Goal: Browse casually: Explore the website without a specific task or goal

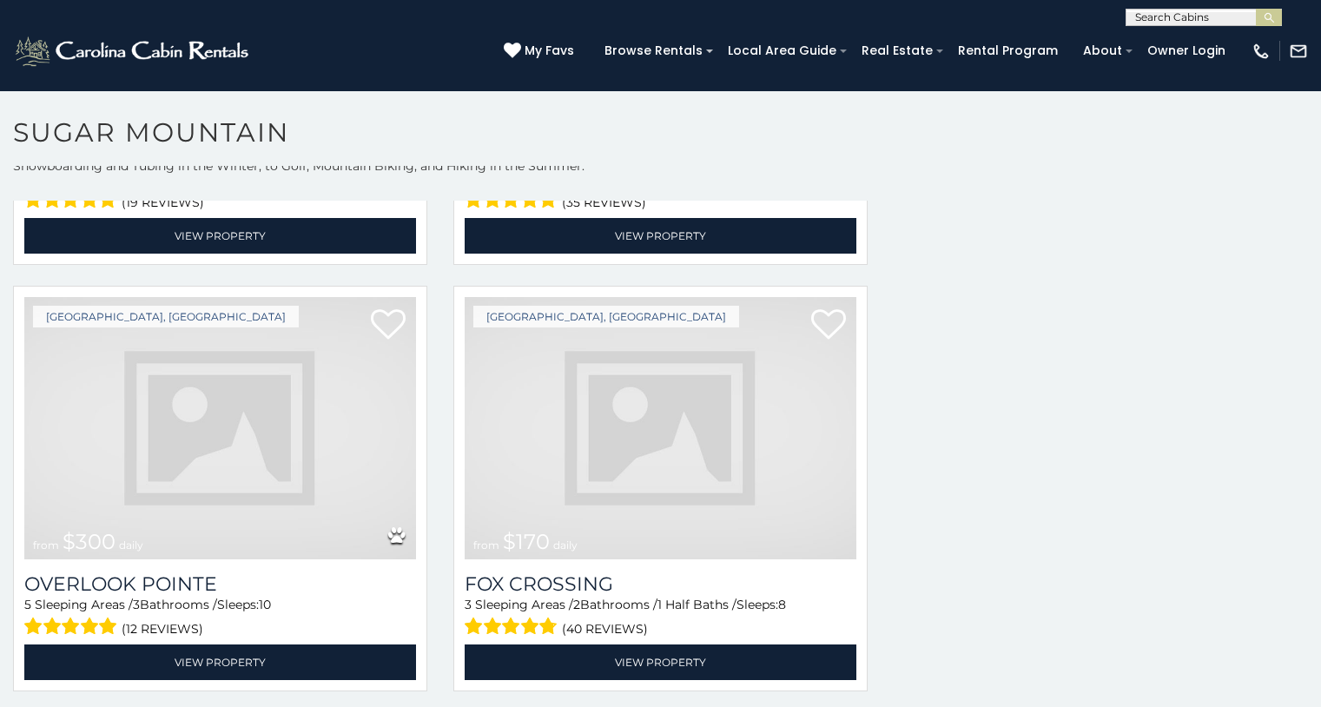
scroll to position [4971, 0]
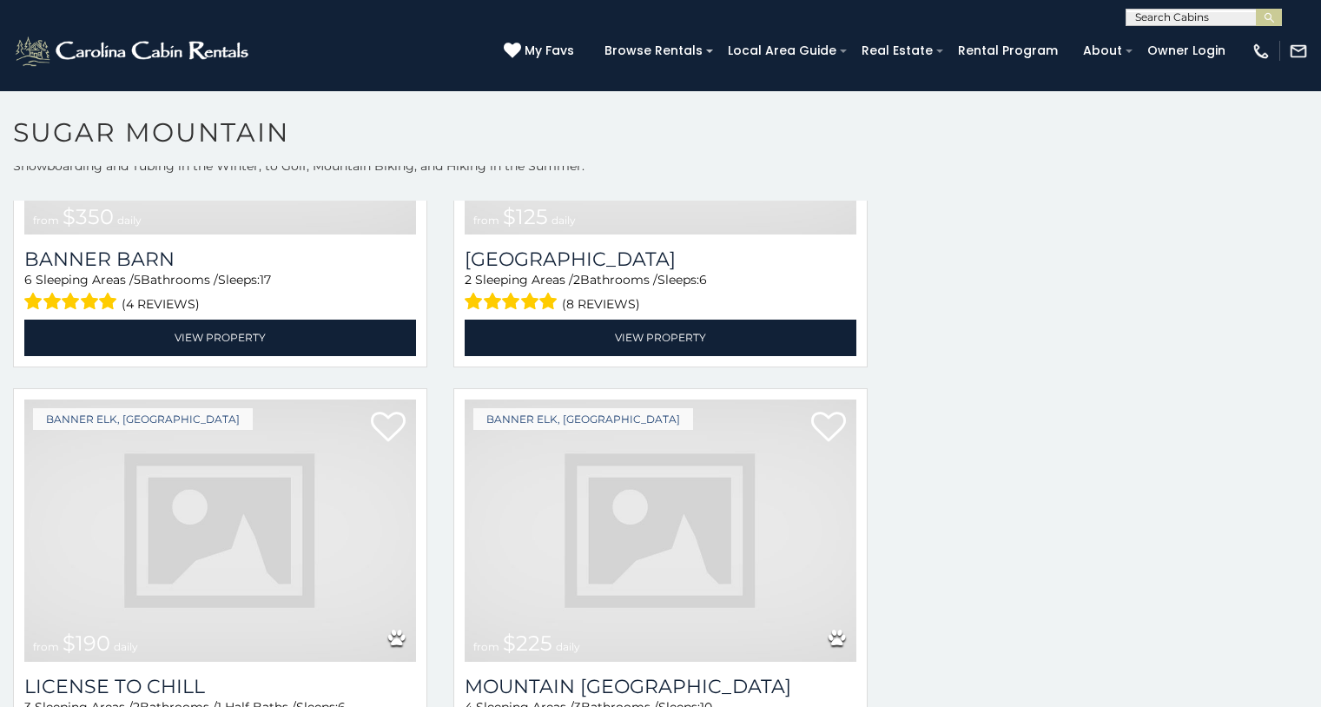
click at [142, 504] on img at bounding box center [220, 530] width 392 height 262
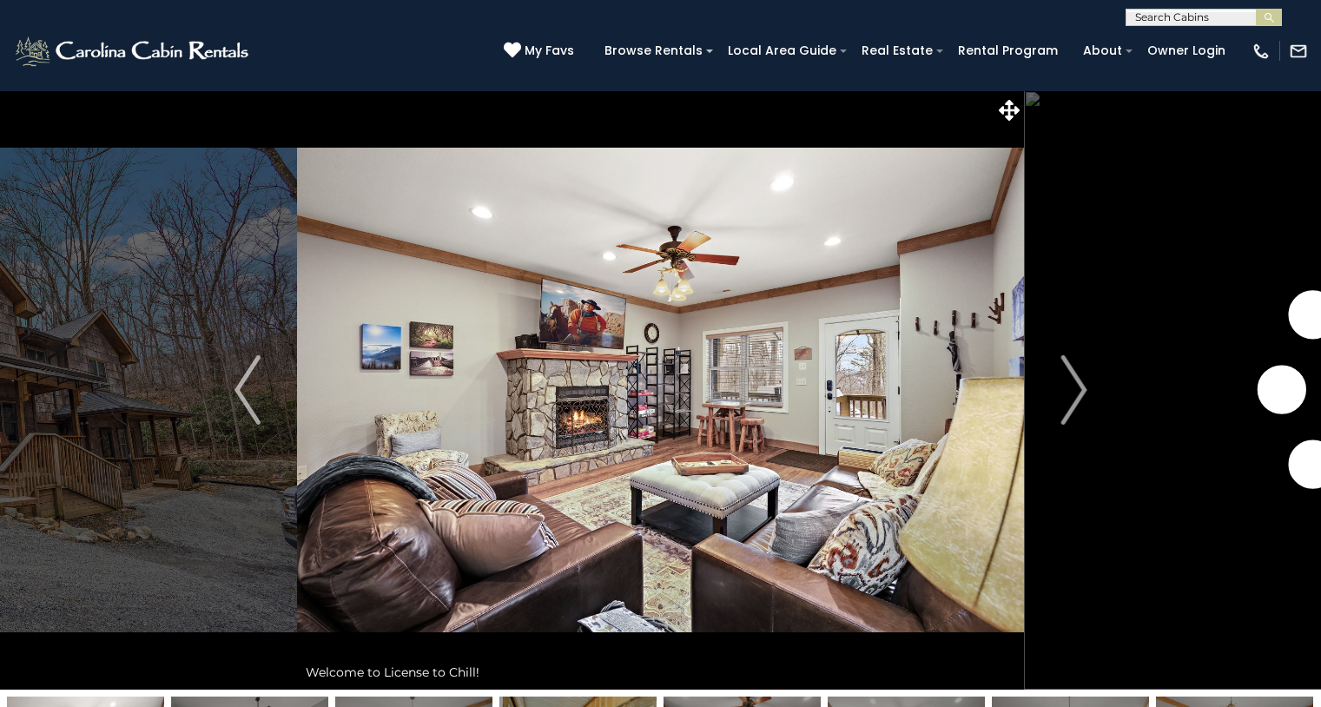
scroll to position [68, 0]
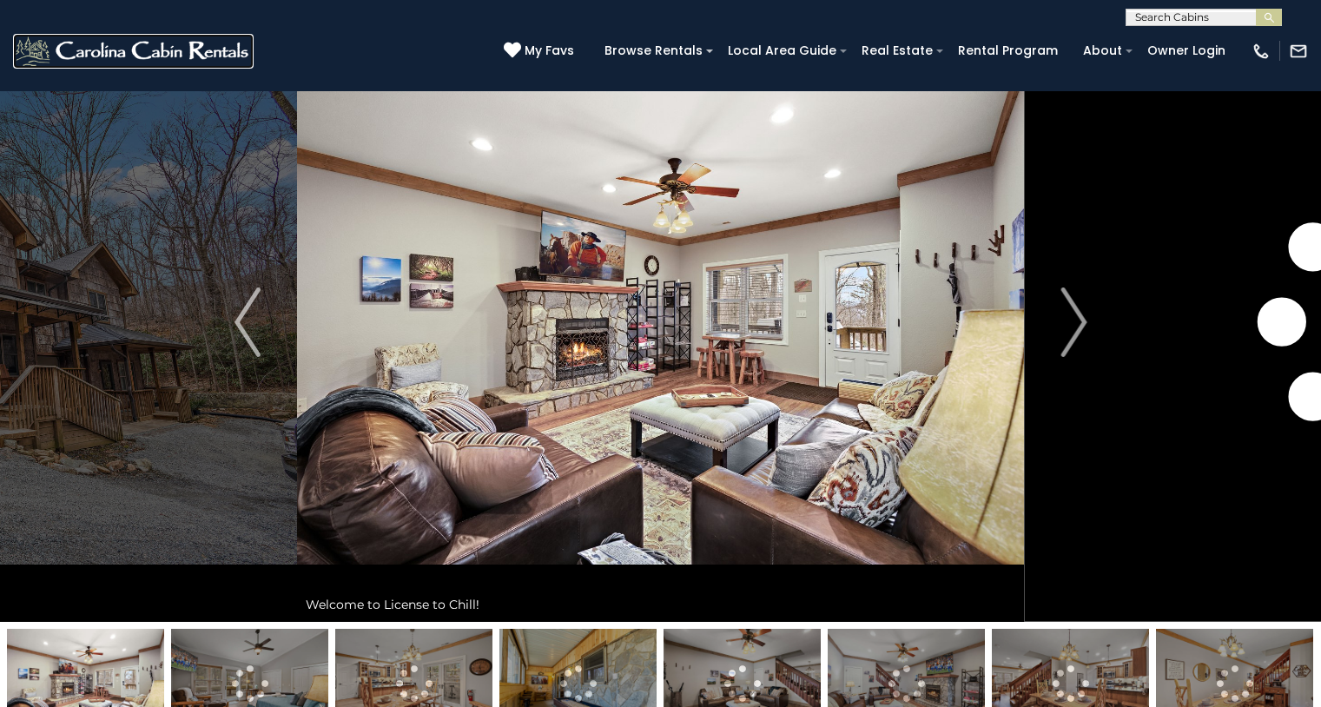
click at [15, 54] on img at bounding box center [133, 51] width 241 height 35
